Goal: Find specific page/section: Find specific page/section

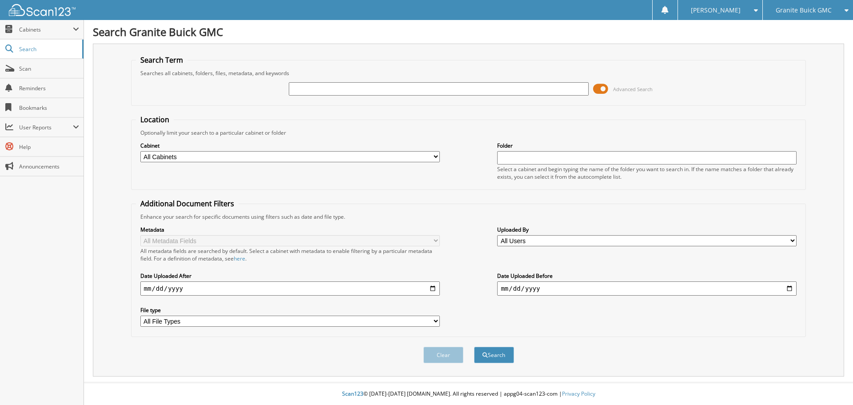
click at [812, 13] on span "Granite Buick GMC" at bounding box center [804, 10] width 56 height 5
click at [798, 29] on link "Granite Nissan" at bounding box center [808, 28] width 90 height 16
type input "na60121"
click at [474, 347] on button "Search" at bounding box center [494, 355] width 40 height 16
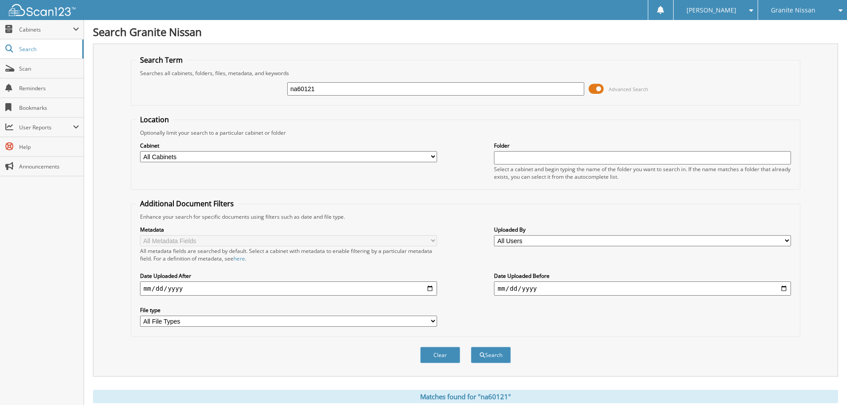
scroll to position [127, 0]
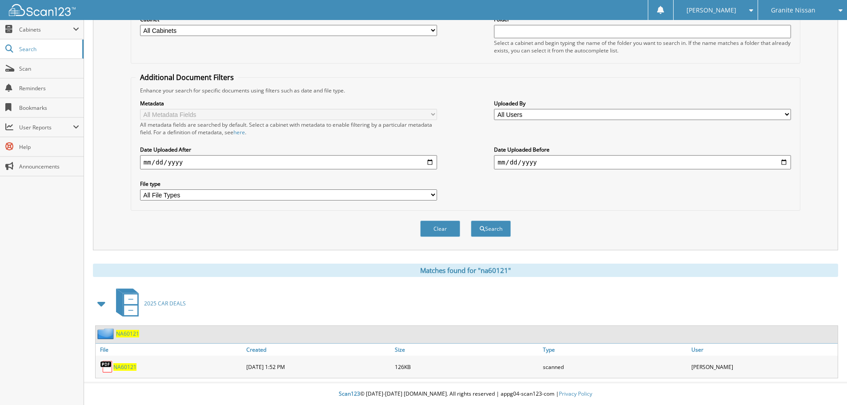
click at [131, 333] on span "NA60121" at bounding box center [127, 334] width 23 height 8
